Goal: Find contact information: Find contact information

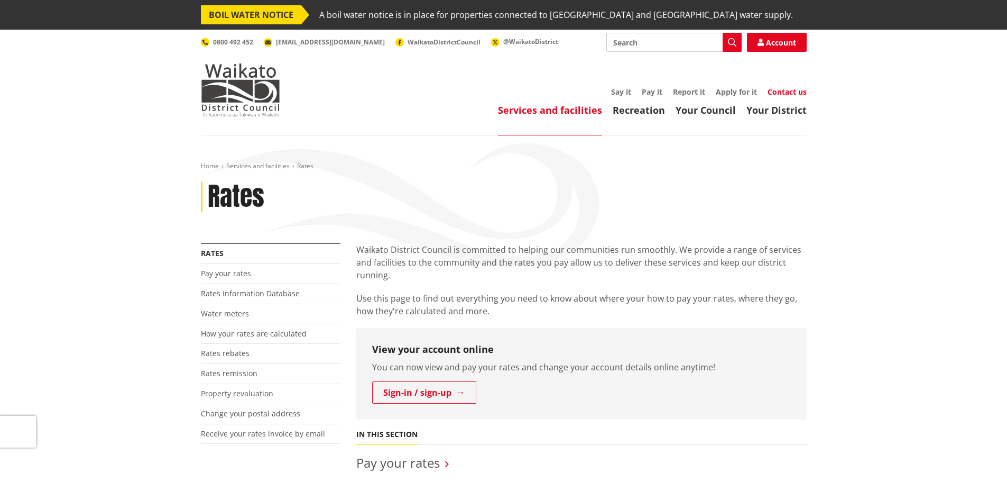
click at [781, 93] on link "Contact us" at bounding box center [787, 92] width 39 height 10
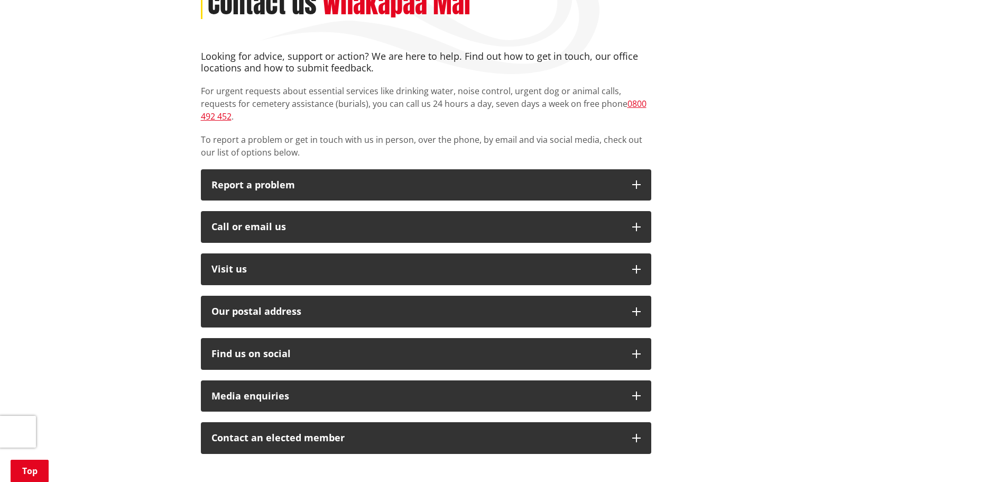
scroll to position [212, 0]
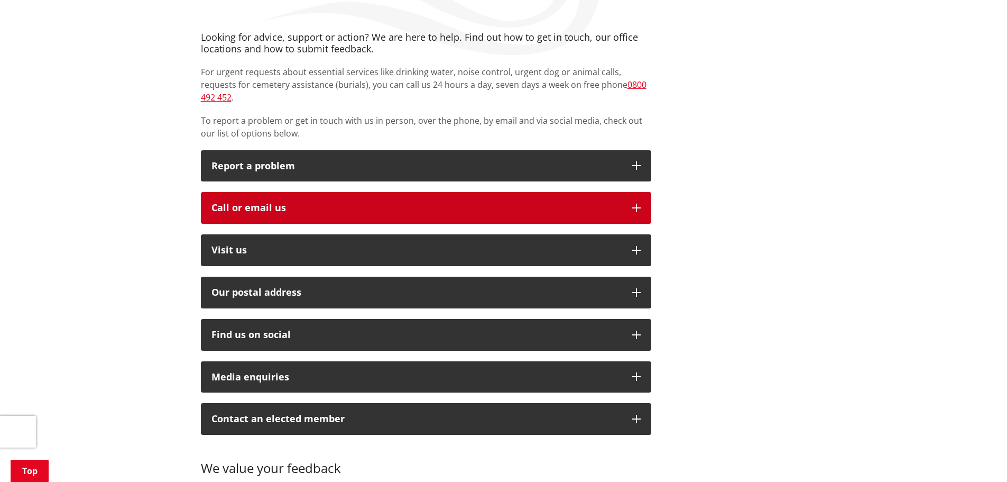
click at [640, 204] on icon "button" at bounding box center [637, 208] width 8 height 8
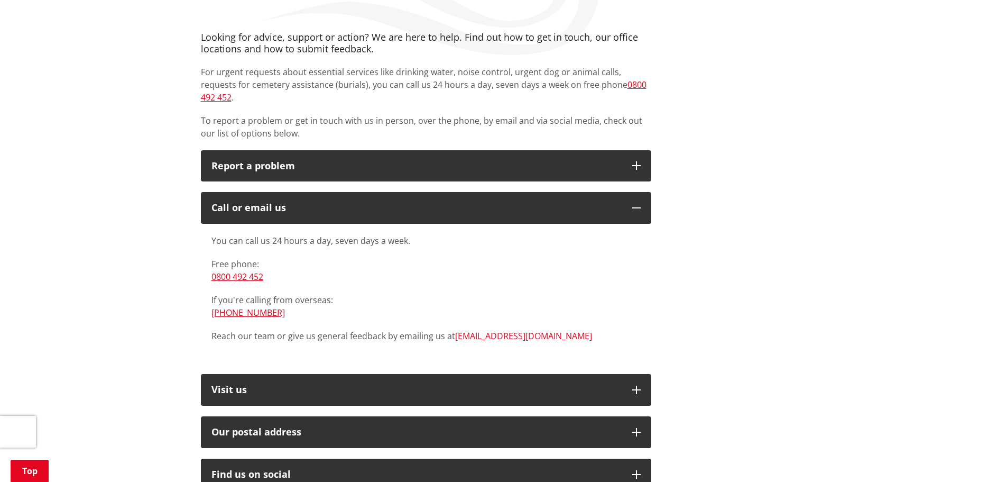
click at [477, 330] on link "[EMAIL_ADDRESS][DOMAIN_NAME]" at bounding box center [523, 336] width 137 height 12
click at [508, 330] on link "[EMAIL_ADDRESS][DOMAIN_NAME]" at bounding box center [523, 336] width 137 height 12
